Goal: Transaction & Acquisition: Purchase product/service

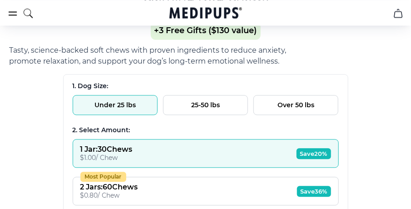
scroll to position [635, 0]
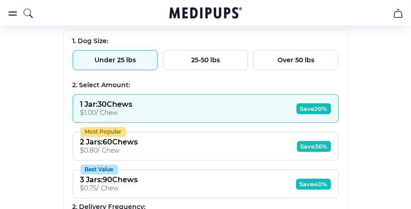
click at [298, 113] on span "Save 20%" at bounding box center [313, 108] width 35 height 11
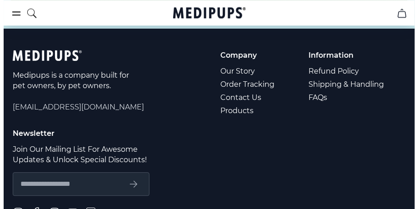
scroll to position [4919, 0]
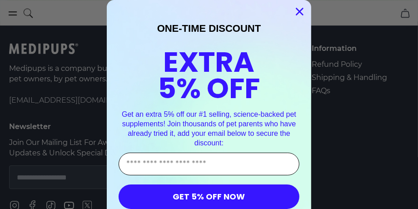
click at [199, 169] on input "Enter Your Email Address" at bounding box center [209, 164] width 181 height 23
type input "**********"
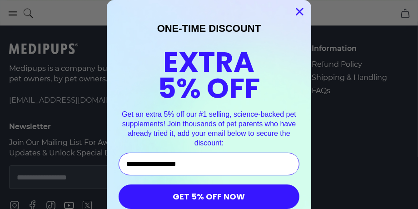
click at [225, 202] on button "GET 5% OFF NOW" at bounding box center [209, 196] width 181 height 25
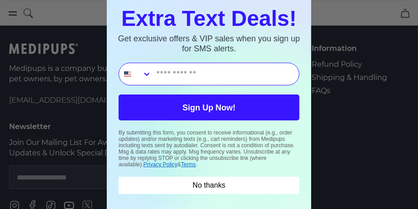
scroll to position [27, 0]
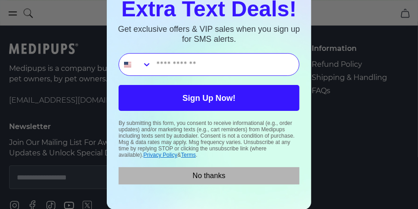
click at [210, 184] on button "No thanks" at bounding box center [209, 175] width 181 height 17
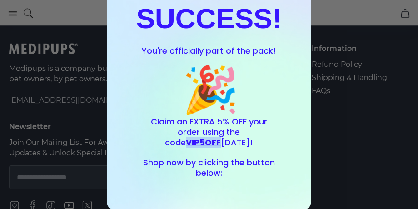
drag, startPoint x: 265, startPoint y: 133, endPoint x: 236, endPoint y: 139, distance: 30.2
click at [228, 134] on p "Claim an EXTRA 5% OFF your order using the code VIP5OFF [DATE]!" at bounding box center [209, 132] width 132 height 31
copy span "VIP5OFF"
click at [229, 188] on div "SUCCESS! You're officially part of the pack! 🎉 Claim an EXTRA 5% OFF your order…" at bounding box center [209, 91] width 186 height 218
click at [206, 47] on span "You're officially part of the pack!" at bounding box center [209, 50] width 134 height 11
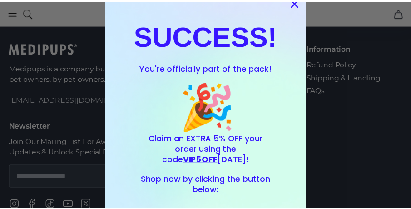
scroll to position [0, 0]
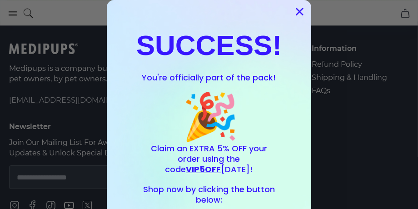
click at [293, 8] on circle "Close dialog" at bounding box center [299, 11] width 15 height 15
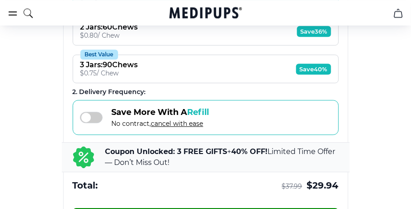
scroll to position [788, 0]
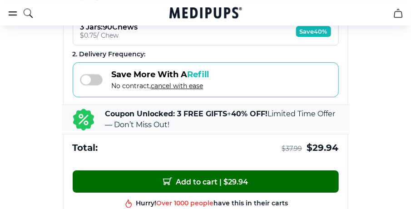
click at [238, 185] on span "Add to cart | $ 29.94" at bounding box center [205, 182] width 85 height 10
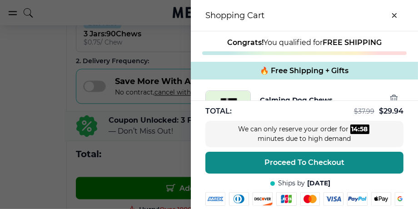
click at [317, 167] on span "Proceed To Checkout" at bounding box center [304, 162] width 80 height 9
